Goal: Go to known website: Access a specific website the user already knows

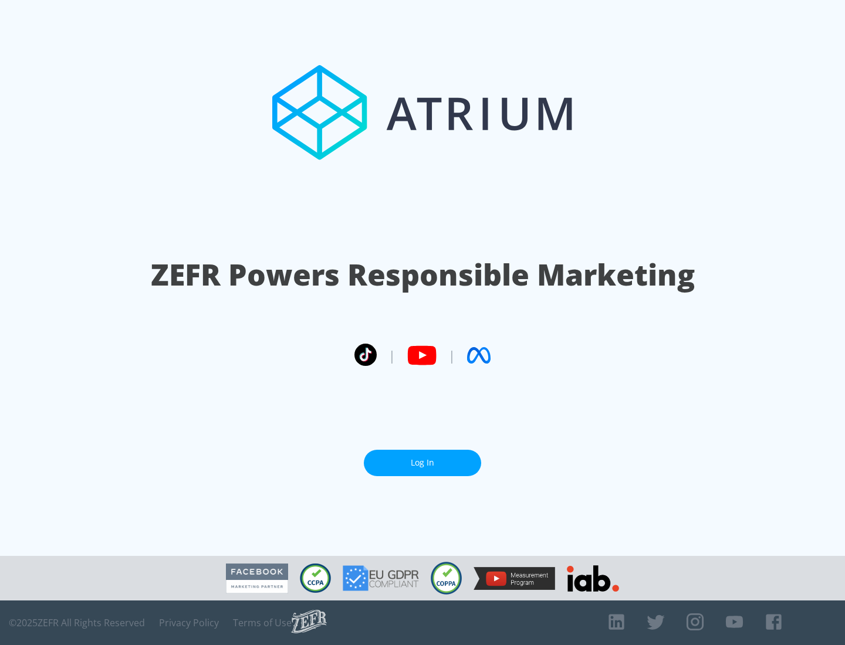
click at [423, 463] on link "Log In" at bounding box center [422, 463] width 117 height 26
